Goal: Task Accomplishment & Management: Manage account settings

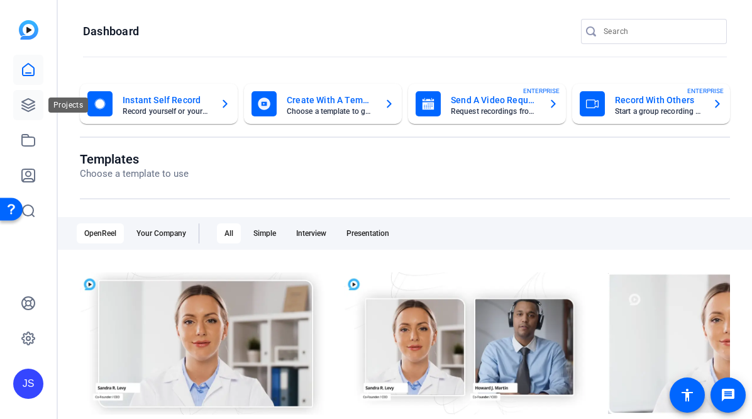
click at [27, 106] on icon at bounding box center [28, 105] width 15 height 15
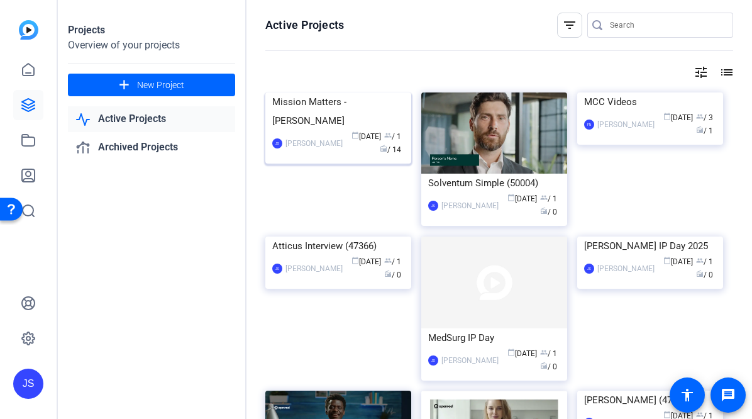
click at [326, 130] on div "Mission Matters - [PERSON_NAME]" at bounding box center [338, 111] width 132 height 38
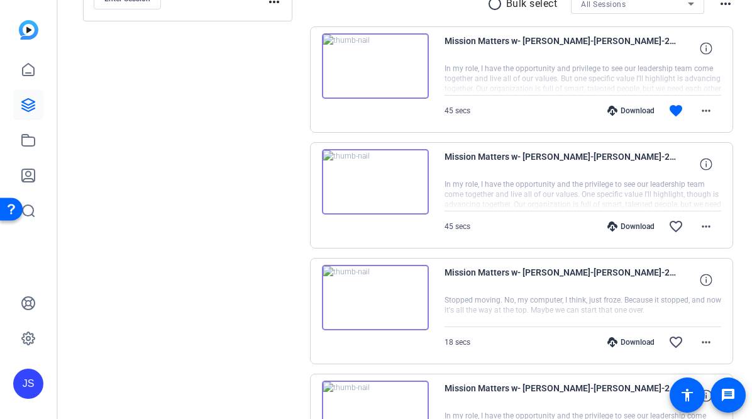
scroll to position [252, 0]
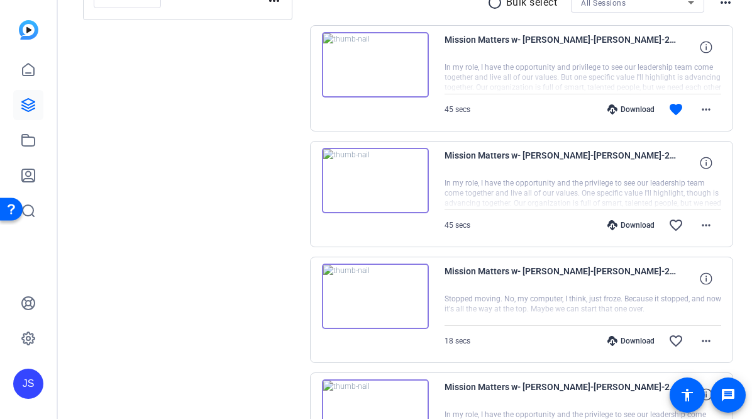
click at [369, 59] on img at bounding box center [375, 64] width 107 height 65
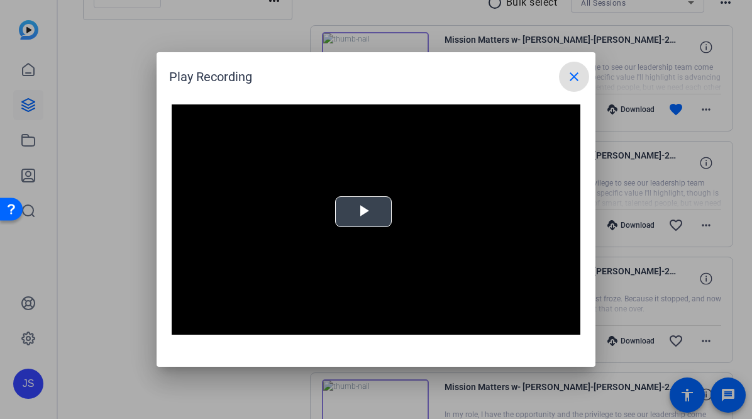
click at [354, 209] on div "Video Player is loading. Play Video Play Mute Current Time 0:00 / Duration 0:45…" at bounding box center [376, 219] width 409 height 230
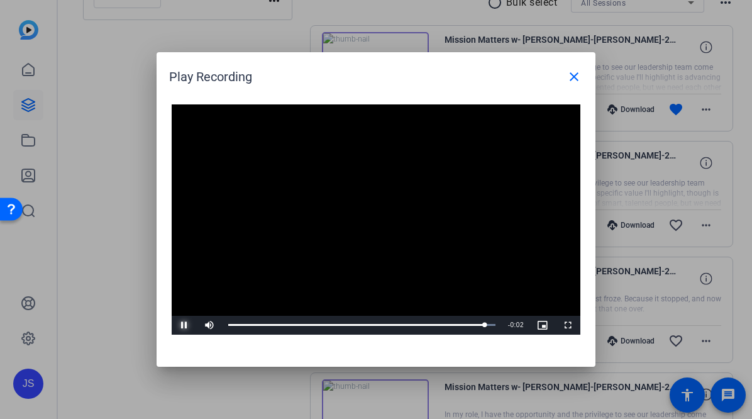
click at [186, 325] on span "Video Player" at bounding box center [184, 325] width 25 height 0
click at [571, 72] on mat-icon "close" at bounding box center [574, 76] width 15 height 15
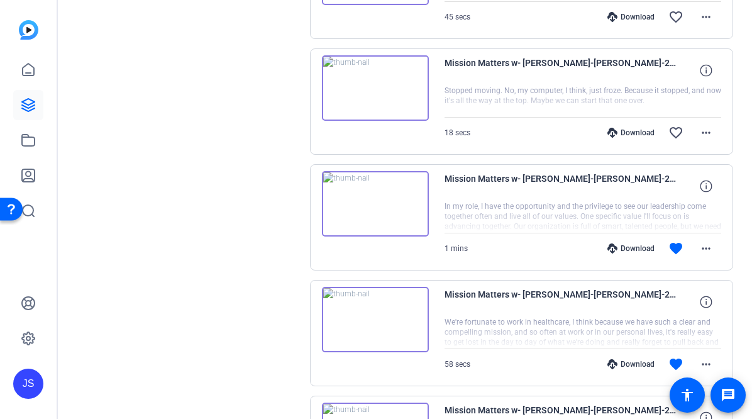
scroll to position [440, 0]
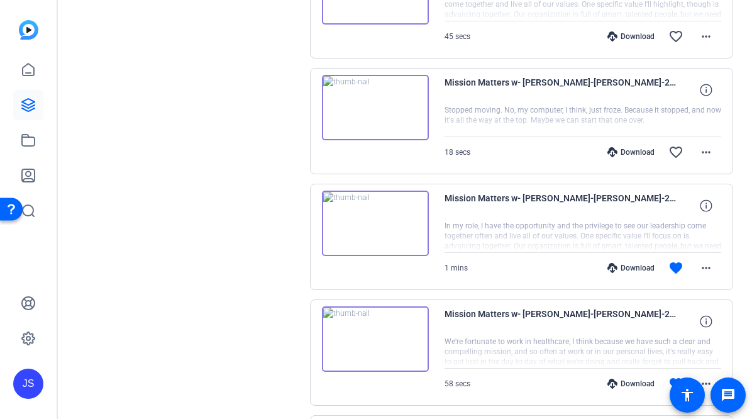
click at [366, 218] on img at bounding box center [375, 223] width 107 height 65
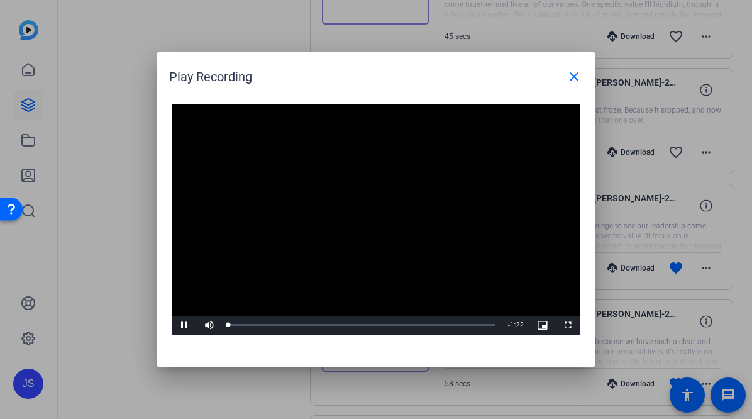
click at [363, 216] on video "Video Player" at bounding box center [376, 219] width 409 height 230
click at [182, 325] on span "Video Player" at bounding box center [184, 325] width 25 height 0
click at [185, 325] on span "Video Player" at bounding box center [184, 325] width 25 height 0
click at [578, 73] on mat-icon "close" at bounding box center [574, 76] width 15 height 15
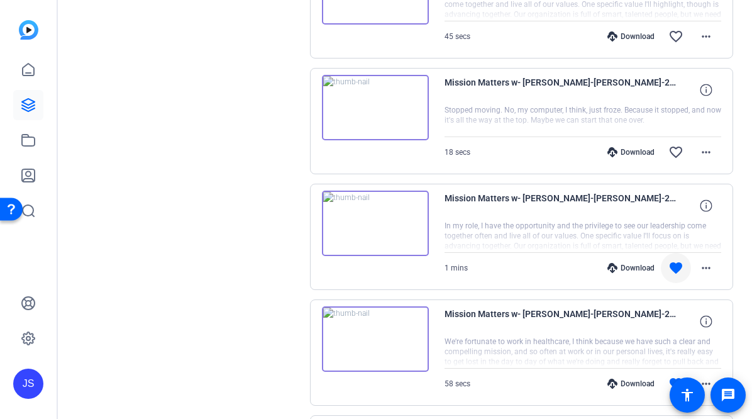
click at [669, 261] on mat-icon "favorite" at bounding box center [676, 267] width 15 height 15
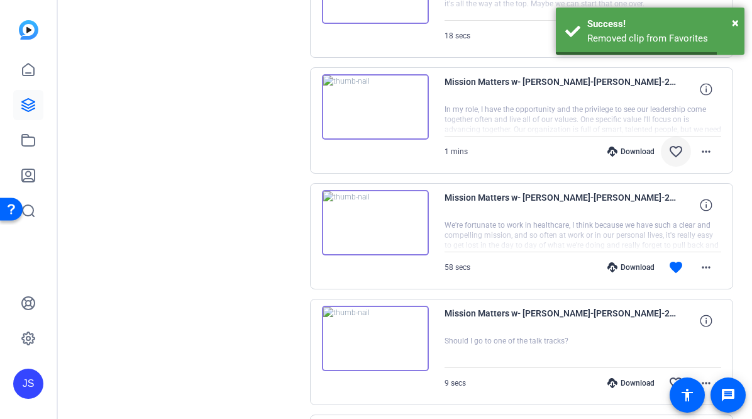
scroll to position [566, 0]
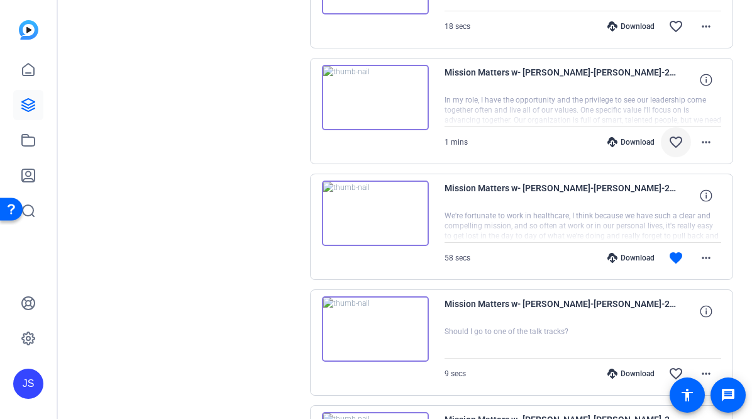
click at [376, 211] on img at bounding box center [375, 213] width 107 height 65
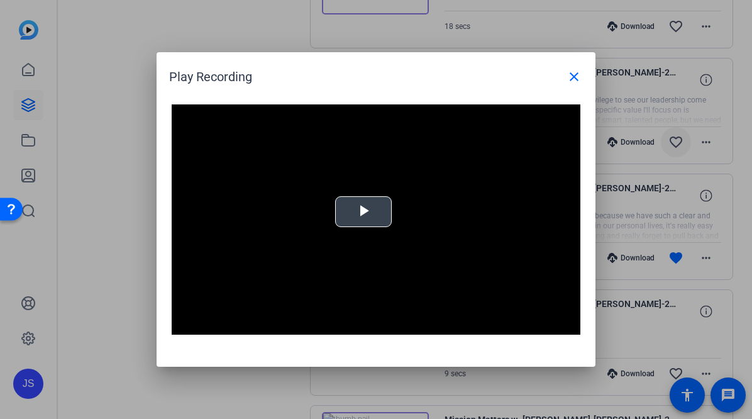
click at [364, 212] on span "Video Player" at bounding box center [364, 212] width 0 height 0
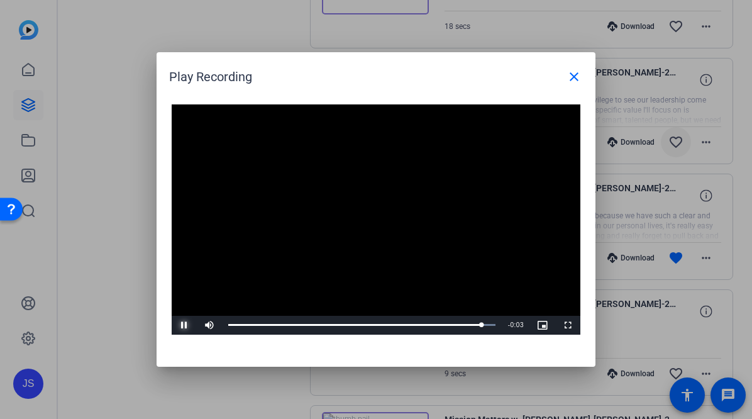
click at [185, 325] on span "Video Player" at bounding box center [184, 325] width 25 height 0
click at [576, 70] on mat-icon "close" at bounding box center [574, 76] width 15 height 15
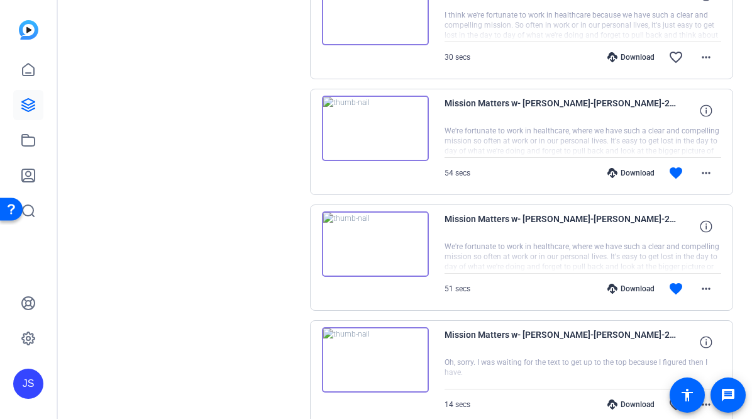
scroll to position [1007, 0]
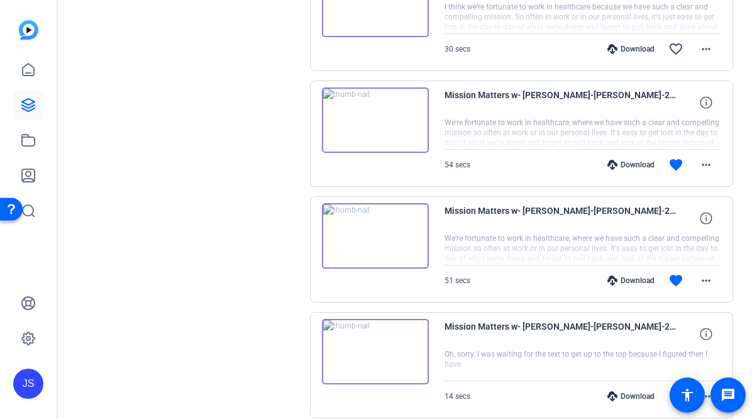
click at [377, 110] on img at bounding box center [375, 119] width 107 height 65
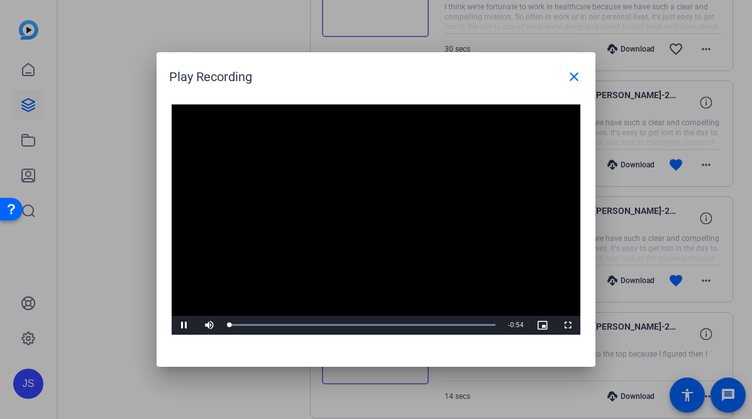
click at [355, 204] on video "Video Player" at bounding box center [376, 219] width 409 height 230
click at [188, 325] on span "Video Player" at bounding box center [184, 325] width 25 height 0
click at [186, 325] on span "Video Player" at bounding box center [184, 325] width 25 height 0
click at [571, 70] on mat-icon "close" at bounding box center [574, 76] width 15 height 15
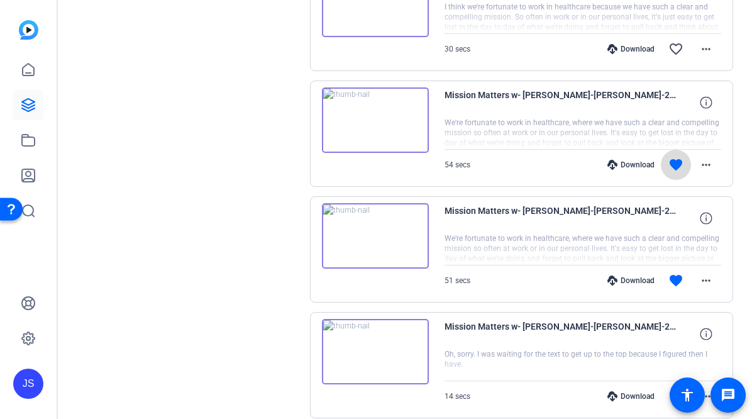
click at [675, 157] on mat-icon "favorite" at bounding box center [676, 164] width 15 height 15
click at [388, 235] on img at bounding box center [375, 235] width 107 height 65
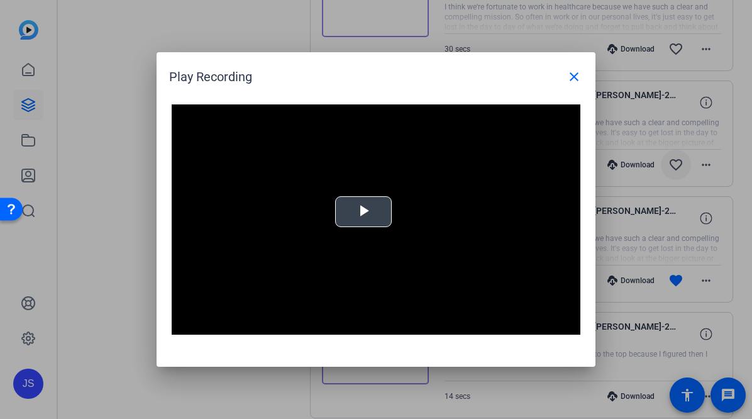
click at [364, 212] on span "Video Player" at bounding box center [364, 212] width 0 height 0
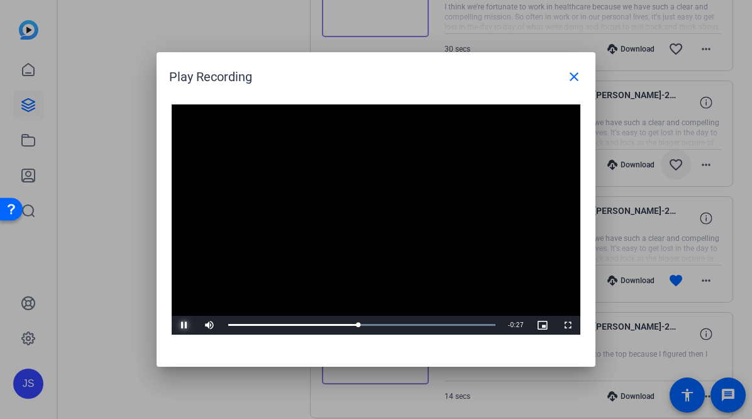
click at [182, 325] on span "Video Player" at bounding box center [184, 325] width 25 height 0
click at [577, 67] on span at bounding box center [574, 77] width 30 height 30
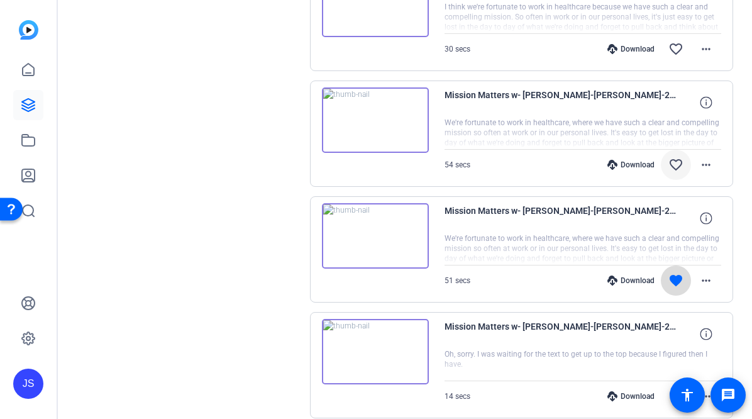
click at [669, 273] on mat-icon "favorite" at bounding box center [676, 280] width 15 height 15
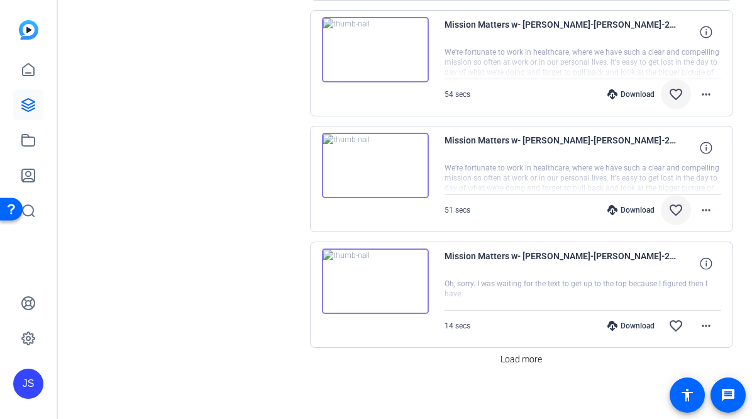
scroll to position [1078, 0]
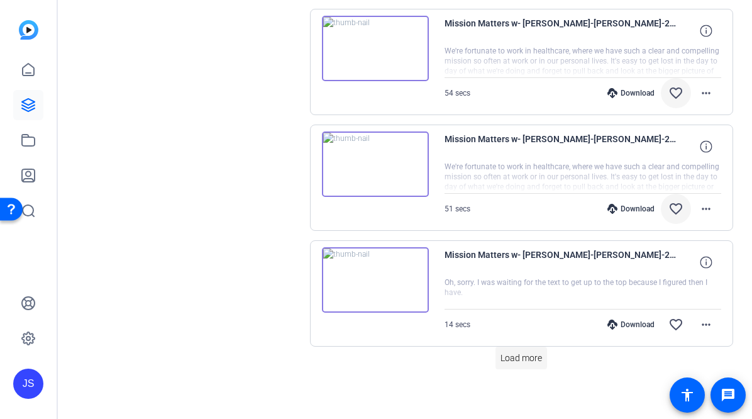
click at [522, 353] on span "Load more" at bounding box center [522, 358] width 42 height 13
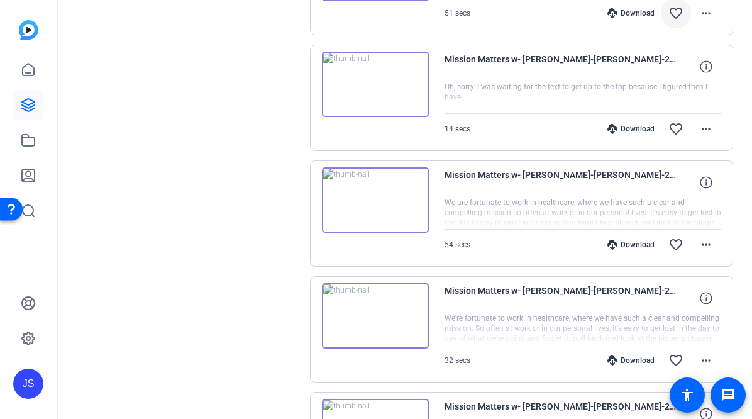
scroll to position [1264, 0]
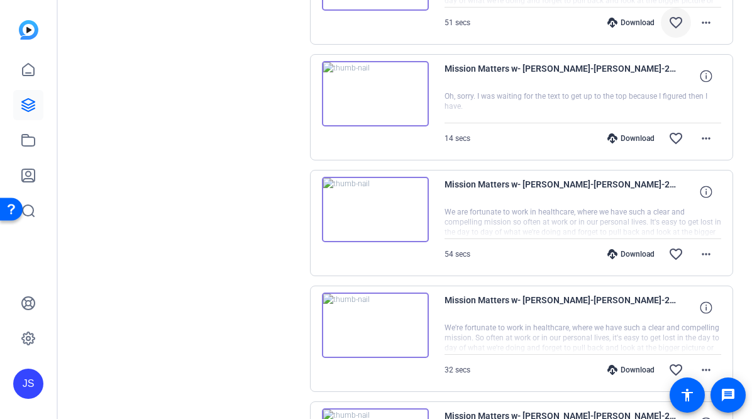
click at [386, 215] on img at bounding box center [375, 209] width 107 height 65
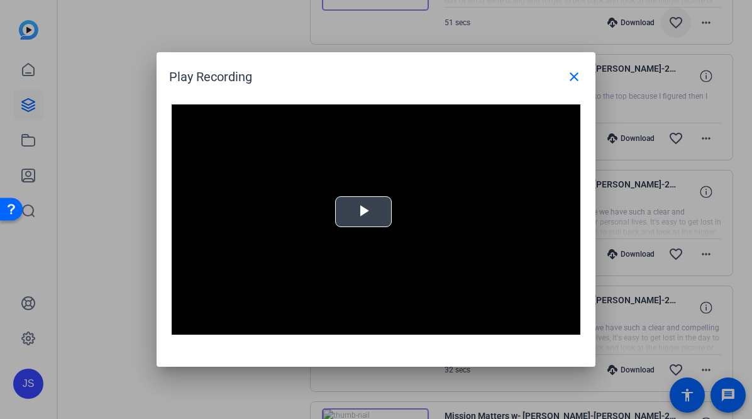
click at [364, 212] on span "Video Player" at bounding box center [364, 212] width 0 height 0
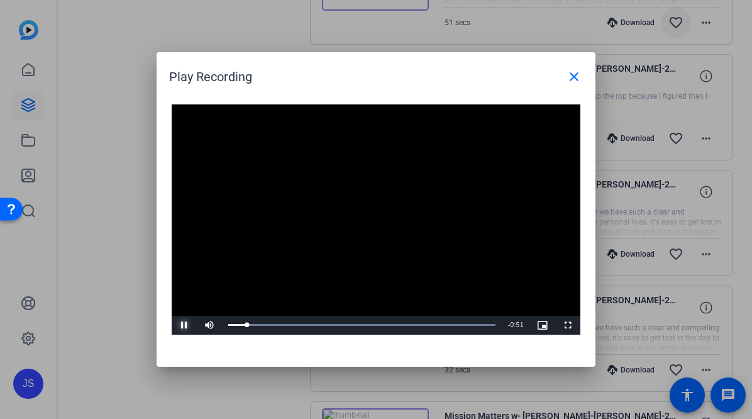
click at [191, 325] on span "Video Player" at bounding box center [184, 325] width 25 height 0
click at [579, 74] on mat-icon "close" at bounding box center [574, 76] width 15 height 15
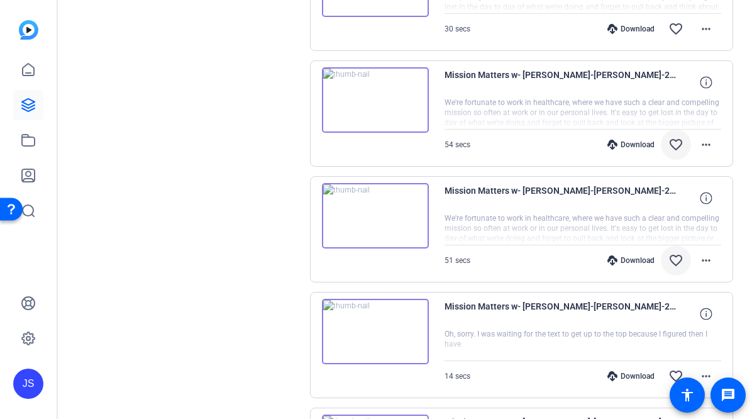
scroll to position [887, 0]
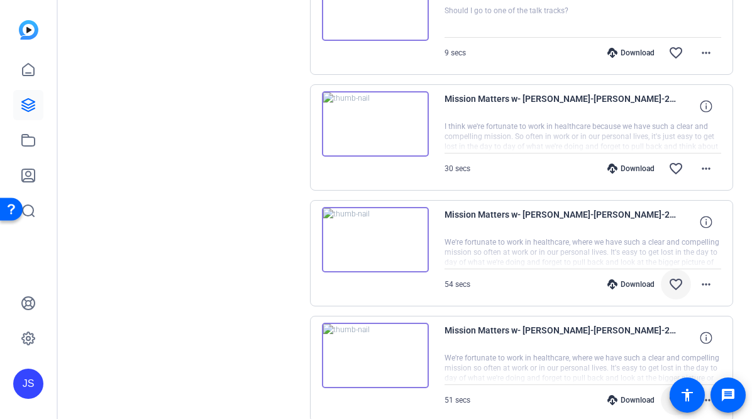
click at [5, 259] on div "JS" at bounding box center [28, 209] width 57 height 419
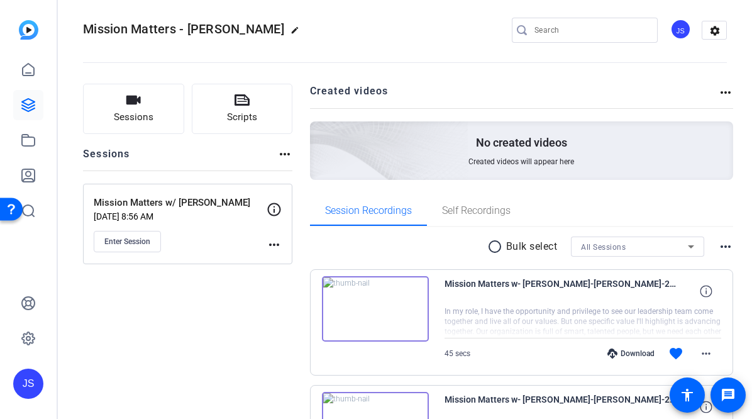
scroll to position [6, 0]
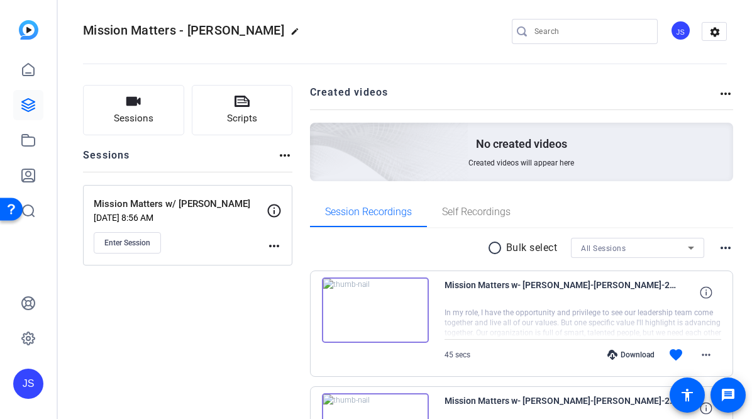
click at [269, 242] on mat-icon "more_horiz" at bounding box center [274, 245] width 15 height 15
click at [288, 258] on span "Edit Session" at bounding box center [305, 263] width 57 height 15
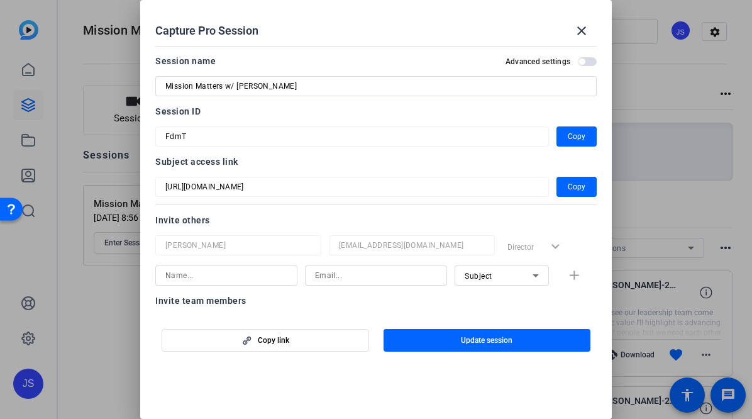
click at [217, 16] on div "Capture Pro Session close" at bounding box center [376, 31] width 442 height 30
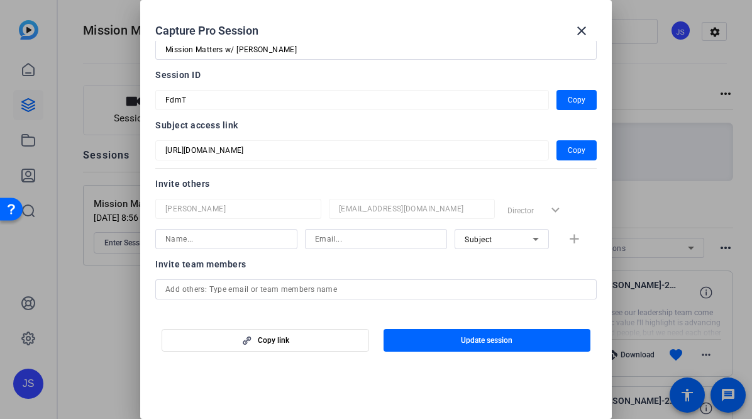
scroll to position [63, 0]
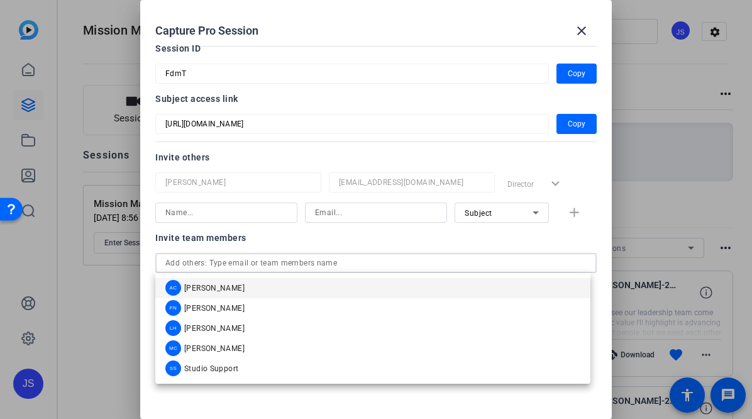
click at [237, 264] on input "text" at bounding box center [375, 262] width 421 height 15
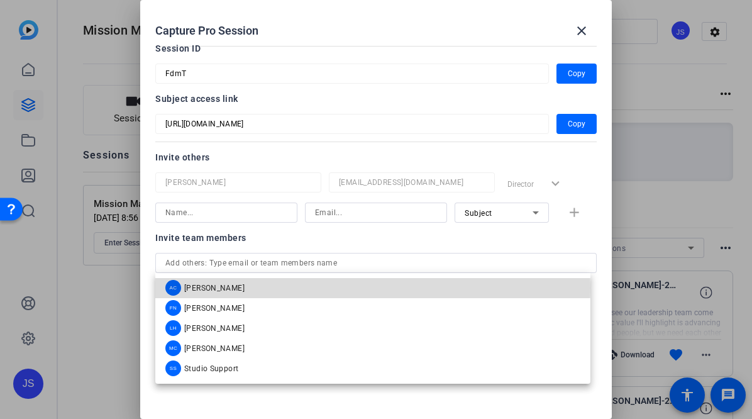
click at [230, 288] on span "[PERSON_NAME]" at bounding box center [214, 288] width 60 height 10
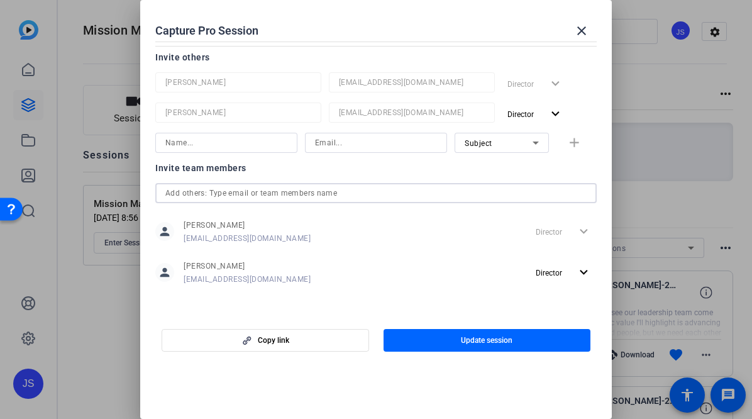
scroll to position [164, 0]
click at [171, 304] on mat-dialog-content "Session name Advanced settings Mission Matters w/ [PERSON_NAME] Session ID FdmT…" at bounding box center [376, 177] width 472 height 272
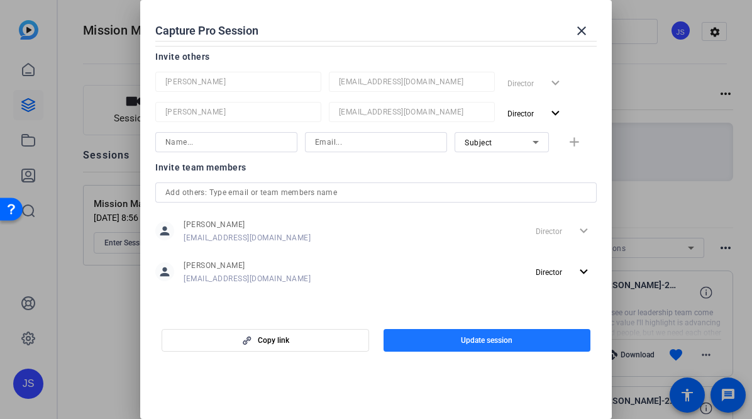
click at [443, 329] on span "button" at bounding box center [488, 340] width 208 height 30
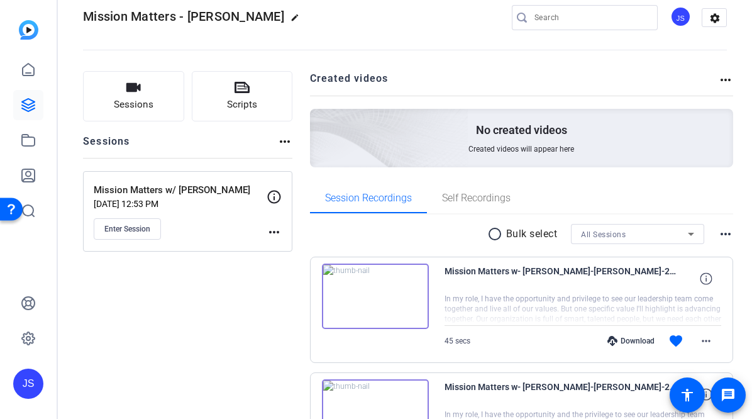
scroll to position [6, 0]
